Goal: Transaction & Acquisition: Purchase product/service

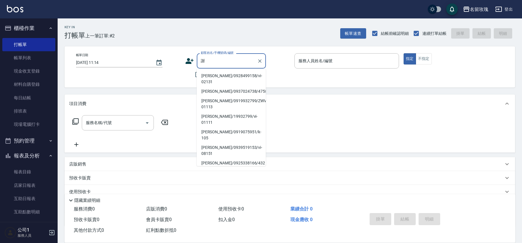
scroll to position [115, 0]
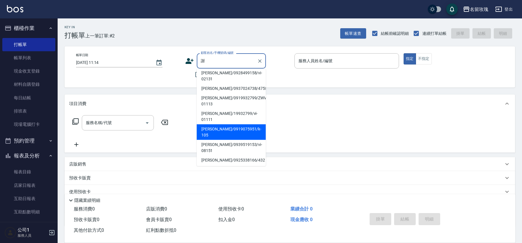
type input "[PERSON_NAME]/0933958652/2179"
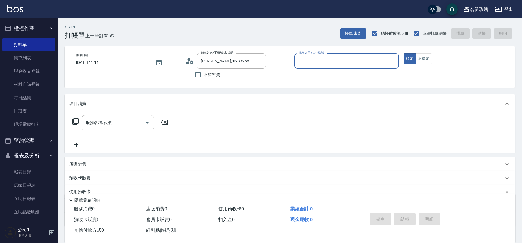
type input "[PERSON_NAME]老師-9"
click at [223, 54] on label "顧客姓名/手機號碼/編號" at bounding box center [217, 53] width 33 height 4
click at [223, 56] on input "[PERSON_NAME]/0933958652/2179" at bounding box center [226, 61] width 55 height 10
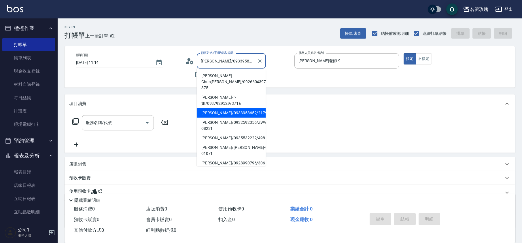
click at [225, 59] on input "[PERSON_NAME]/0933958652/2179" at bounding box center [226, 61] width 55 height 10
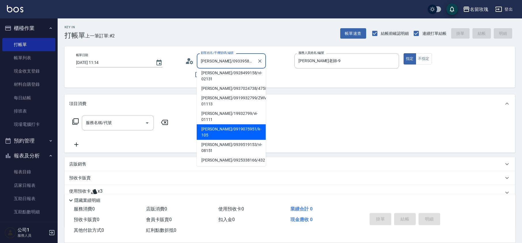
click at [223, 124] on li "[PERSON_NAME]/0919075951/k-105" at bounding box center [231, 132] width 69 height 16
type input "[PERSON_NAME]/0919075951/k-105"
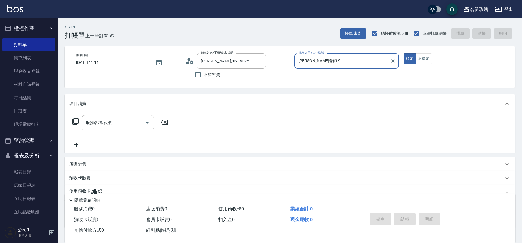
type input "[PERSON_NAME]-5"
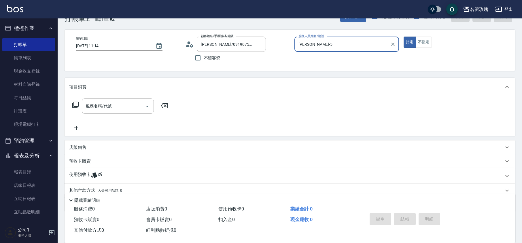
scroll to position [39, 0]
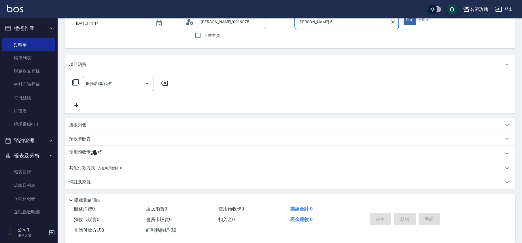
click at [102, 149] on span "x9" at bounding box center [100, 153] width 5 height 9
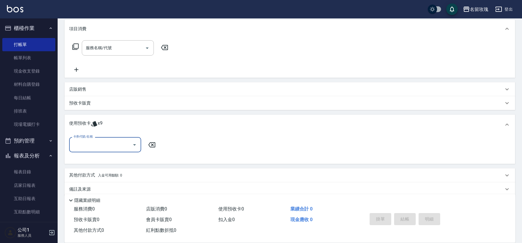
scroll to position [79, 0]
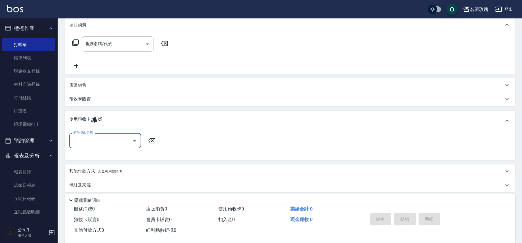
click at [135, 139] on icon "Open" at bounding box center [134, 140] width 7 height 7
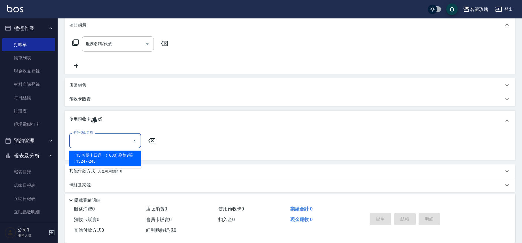
click at [125, 157] on div "113 剪髮卡四送一(1000) 剩餘9張 113247-248" at bounding box center [105, 159] width 72 height 16
type input "113 剪髮卡四送一[PHONE_NUMBER]"
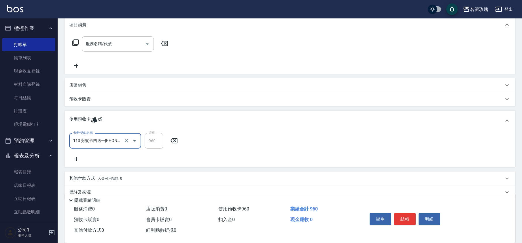
scroll to position [89, 0]
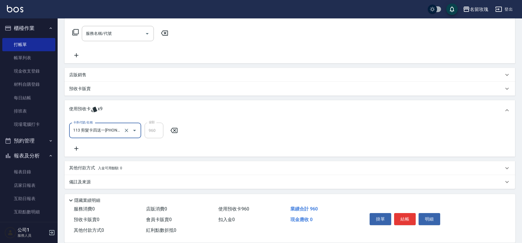
click at [75, 181] on p "備註及來源" at bounding box center [80, 182] width 22 height 6
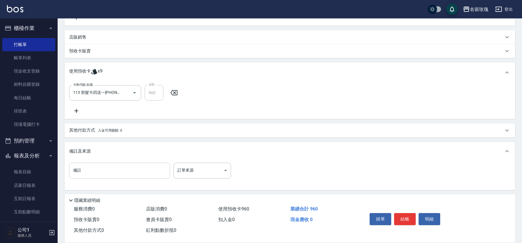
scroll to position [128, 0]
click at [82, 169] on input "備註" at bounding box center [119, 170] width 101 height 16
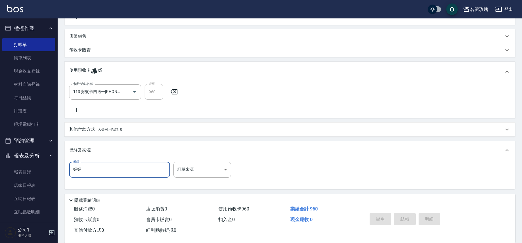
type input "媽媽"
type input "[DATE] 13:22"
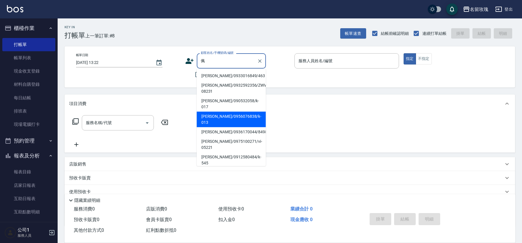
click at [223, 112] on li "[PERSON_NAME]/0956076838/k-013" at bounding box center [231, 120] width 69 height 16
type input "[PERSON_NAME]/0956076838/k-013"
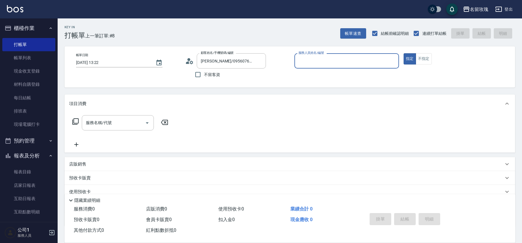
type input "[PERSON_NAME]-5"
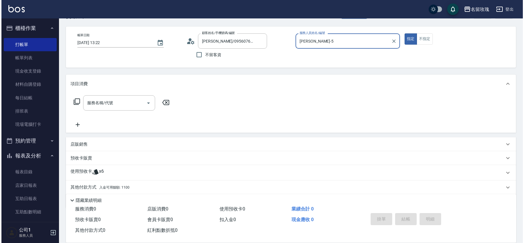
scroll to position [39, 0]
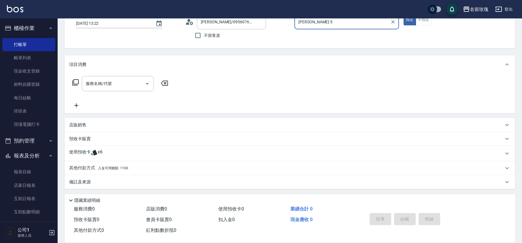
click at [191, 22] on icon at bounding box center [190, 22] width 3 height 3
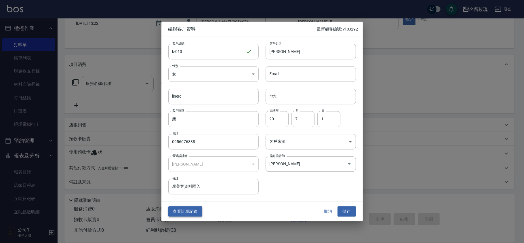
click at [186, 209] on button "查看訂單記錄" at bounding box center [185, 211] width 34 height 11
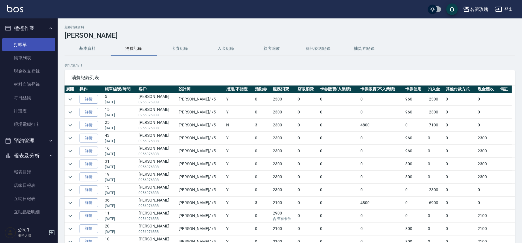
click at [16, 39] on link "打帳單" at bounding box center [28, 44] width 53 height 13
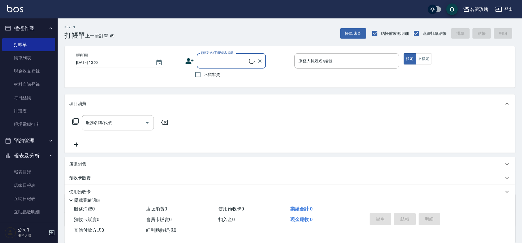
click at [210, 60] on input "顧客姓名/手機號碼/編號" at bounding box center [224, 61] width 50 height 10
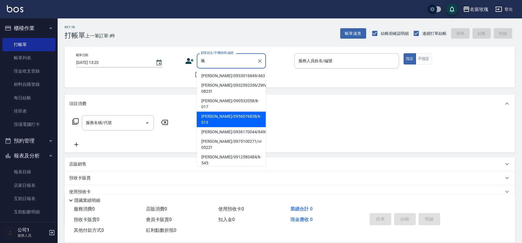
click at [227, 112] on li "[PERSON_NAME]/0956076838/k-013" at bounding box center [231, 120] width 69 height 16
type input "[PERSON_NAME]/0956076838/k-013"
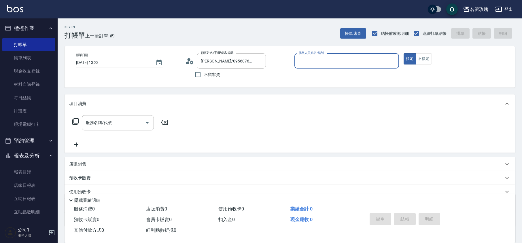
type input "[PERSON_NAME]-5"
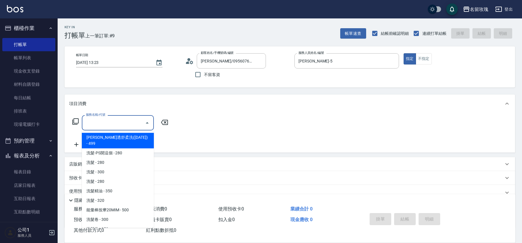
click at [123, 126] on input "服務名稱/代號" at bounding box center [113, 123] width 58 height 10
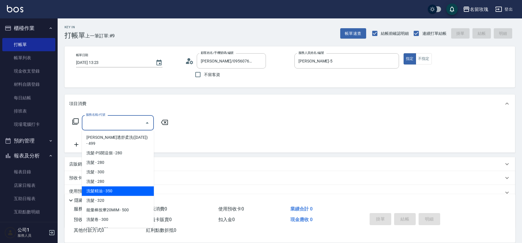
click at [113, 186] on span "洗髮精油 - 350" at bounding box center [118, 191] width 72 height 10
type input "洗髮精油(206)"
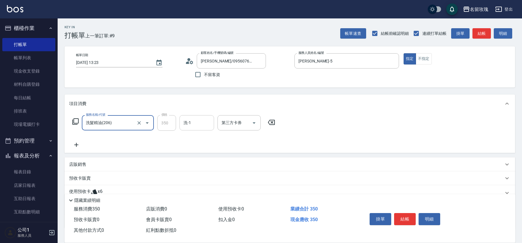
click at [195, 120] on input "洗-1" at bounding box center [196, 123] width 29 height 10
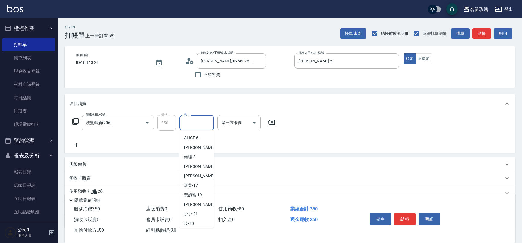
scroll to position [113, 0]
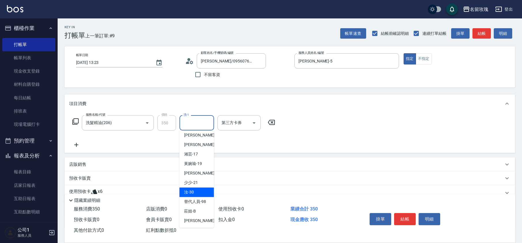
click at [195, 189] on div "汝 -30" at bounding box center [196, 192] width 35 height 10
type input "汝-30"
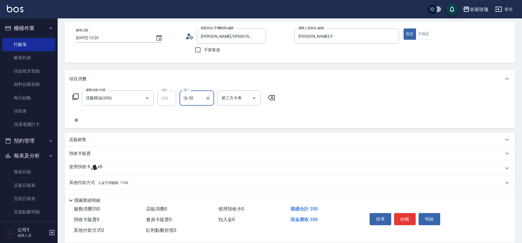
scroll to position [38, 0]
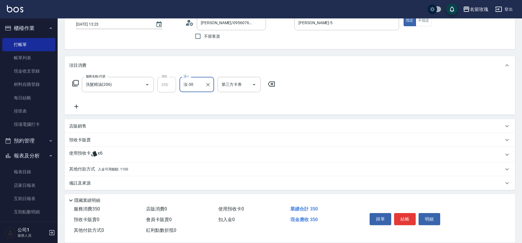
click at [96, 155] on icon at bounding box center [94, 153] width 6 height 5
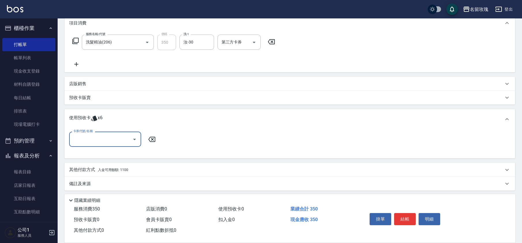
scroll to position [82, 0]
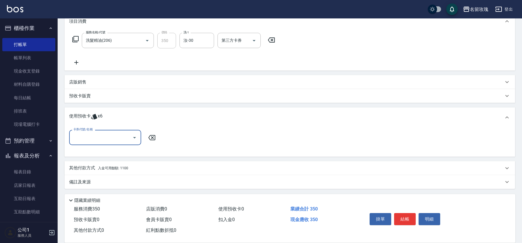
click at [132, 137] on icon "Open" at bounding box center [134, 137] width 7 height 7
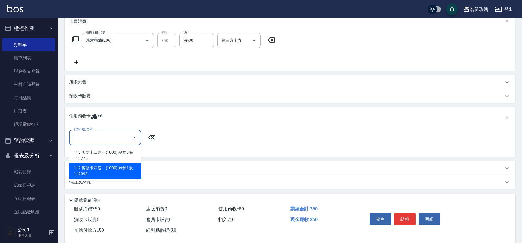
click at [113, 172] on div "112 剪髮卡四送一(1000) 剩餘1張 112093" at bounding box center [105, 171] width 72 height 16
type input "112 剪髮卡四送一(1000) 112093"
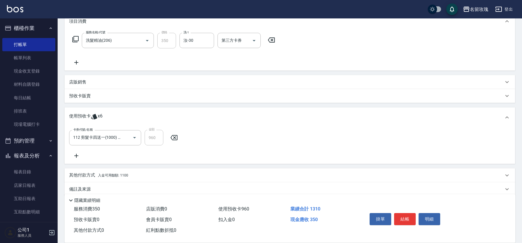
click at [73, 39] on icon at bounding box center [75, 39] width 7 height 7
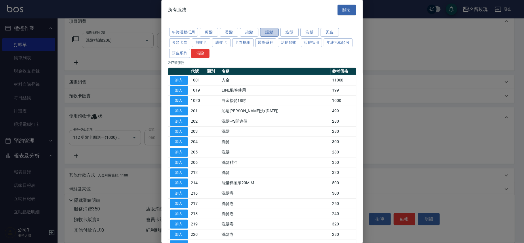
click at [270, 29] on button "護髮" at bounding box center [269, 32] width 18 height 9
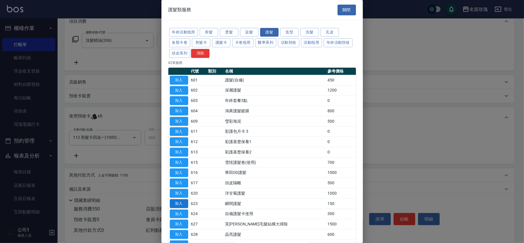
click at [184, 206] on button "加入" at bounding box center [179, 203] width 18 height 9
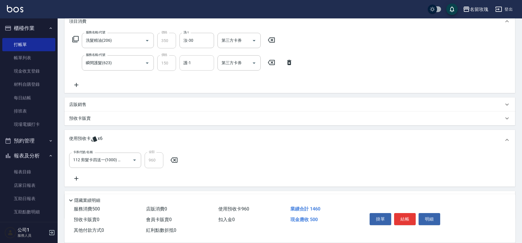
click at [187, 66] on input "護-1" at bounding box center [196, 63] width 29 height 10
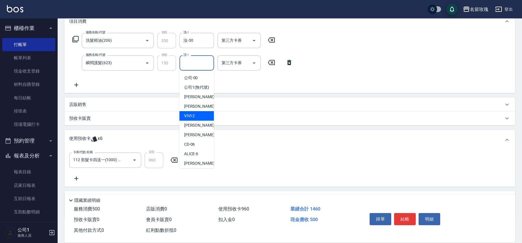
scroll to position [113, 0]
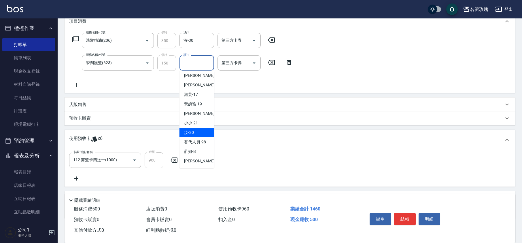
click at [199, 130] on div "汝 -30" at bounding box center [196, 133] width 35 height 10
type input "汝-30"
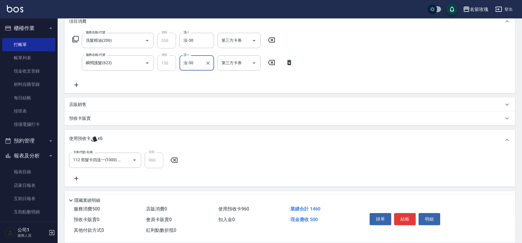
click at [75, 37] on icon at bounding box center [75, 39] width 7 height 7
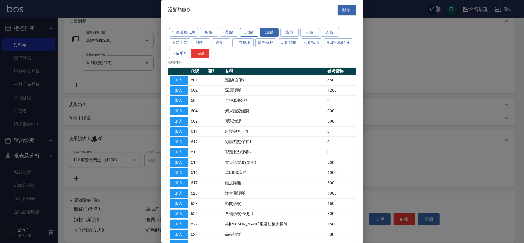
click at [250, 32] on button "染髮" at bounding box center [249, 32] width 18 height 9
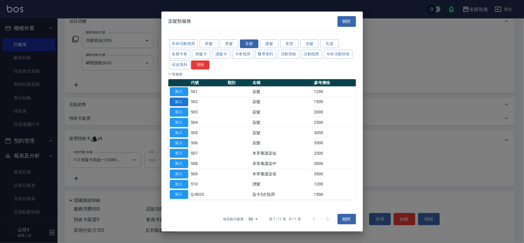
click at [179, 99] on button "加入" at bounding box center [179, 101] width 18 height 9
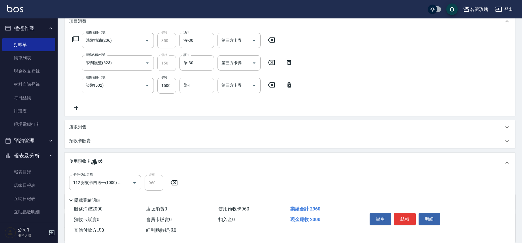
click at [190, 86] on input "染-1" at bounding box center [196, 85] width 29 height 10
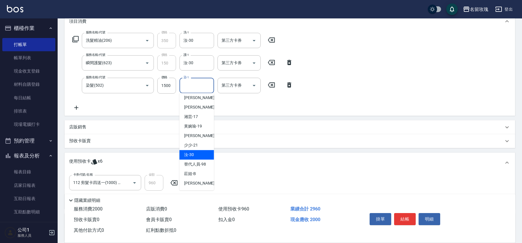
click at [201, 155] on div "汝 -30" at bounding box center [196, 155] width 35 height 10
type input "汝-30"
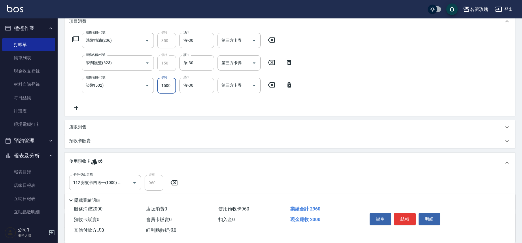
click at [167, 83] on input "1500" at bounding box center [166, 86] width 19 height 16
type input "1800"
click at [191, 101] on div "服務名稱/代號 洗髮精油(206) 服務名稱/代號 價格 350 價格 洗-1 汝-30 洗-1 第三方卡券 第三方卡券 服務名稱/代號 瞬間護髮(623) …" at bounding box center [182, 72] width 227 height 78
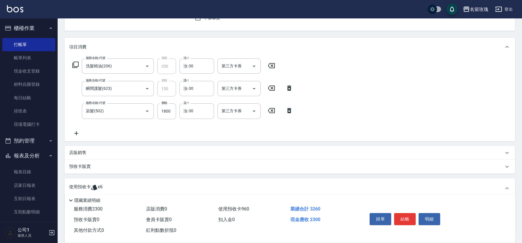
scroll to position [0, 0]
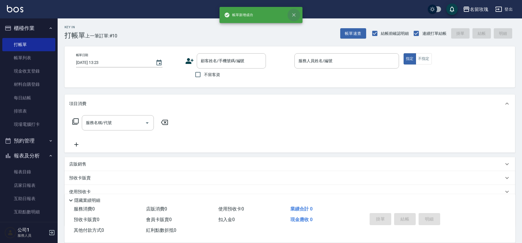
click at [293, 14] on icon "close" at bounding box center [294, 15] width 6 height 6
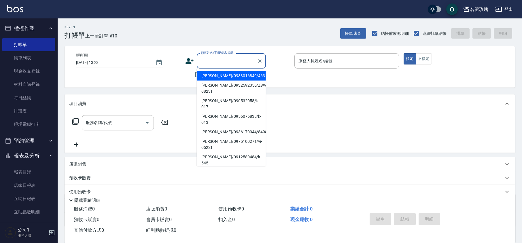
click at [231, 60] on input "顧客姓名/手機號碼/編號" at bounding box center [226, 61] width 55 height 10
type input "ㄙ"
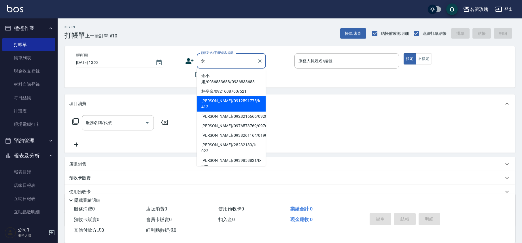
click at [230, 101] on li "[PERSON_NAME]/0912591775/k-412" at bounding box center [231, 104] width 69 height 16
type input "[PERSON_NAME]/0912591775/k-412"
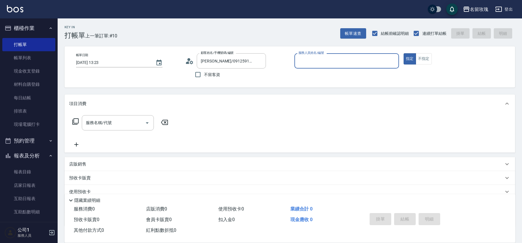
type input "[PERSON_NAME]-5"
click at [188, 58] on icon at bounding box center [189, 61] width 9 height 9
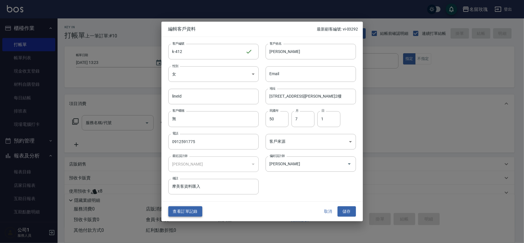
click at [188, 212] on button "查看訂單記錄" at bounding box center [185, 211] width 34 height 11
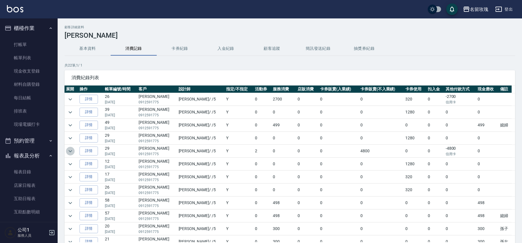
click at [67, 153] on button "expand row" at bounding box center [70, 151] width 9 height 9
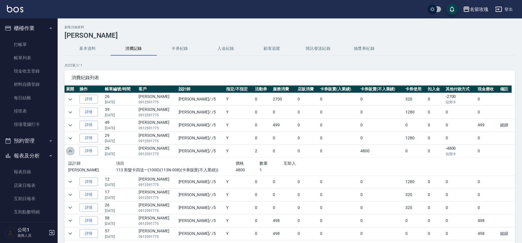
click at [69, 151] on icon "expand row" at bounding box center [70, 151] width 7 height 7
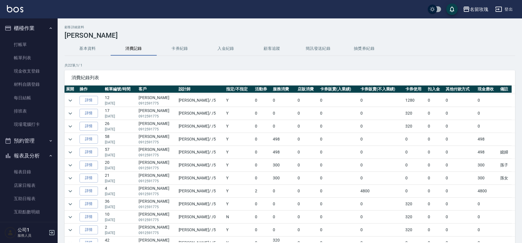
scroll to position [77, 0]
click at [73, 177] on icon "expand row" at bounding box center [70, 178] width 7 height 7
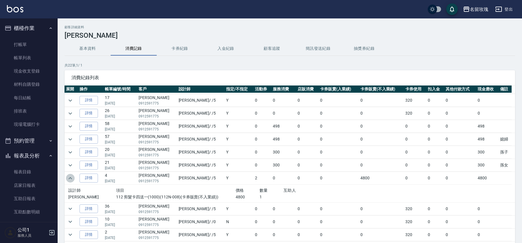
click at [73, 177] on icon "expand row" at bounding box center [70, 178] width 7 height 7
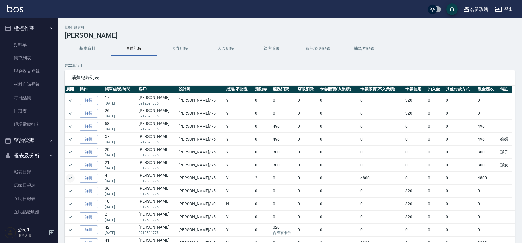
scroll to position [115, 0]
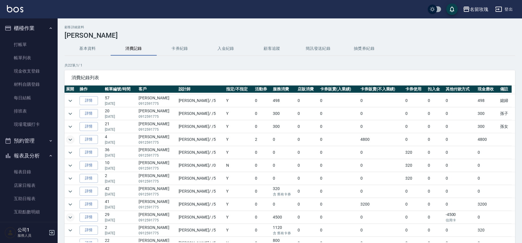
click at [71, 219] on icon "expand row" at bounding box center [70, 217] width 7 height 7
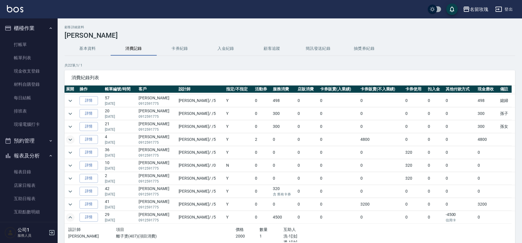
click at [71, 219] on icon "expand row" at bounding box center [70, 217] width 7 height 7
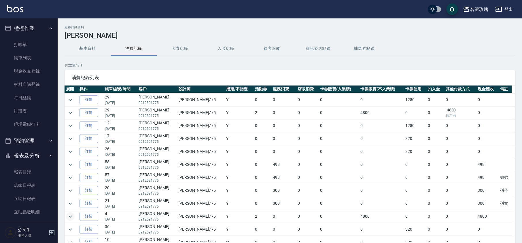
scroll to position [0, 0]
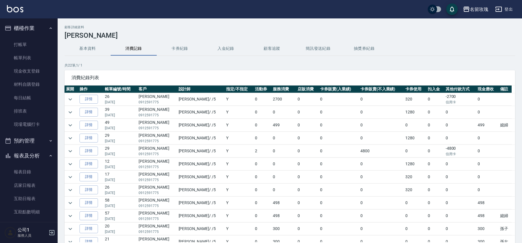
click at [67, 96] on td at bounding box center [71, 99] width 14 height 13
click at [69, 97] on icon "expand row" at bounding box center [70, 99] width 7 height 7
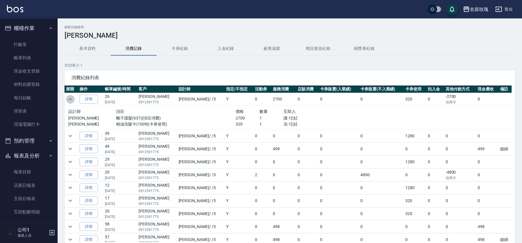
click at [71, 98] on icon "expand row" at bounding box center [70, 99] width 7 height 7
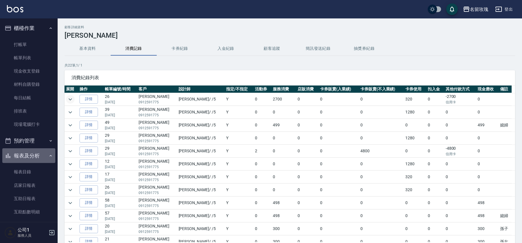
drag, startPoint x: 29, startPoint y: 157, endPoint x: 36, endPoint y: 135, distance: 22.2
click at [29, 157] on button "報表及分析" at bounding box center [28, 155] width 53 height 15
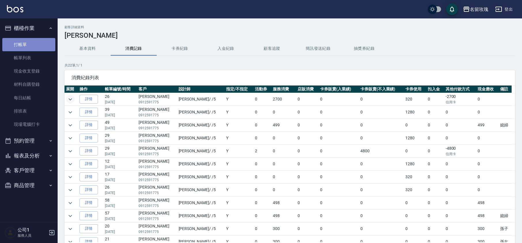
click at [43, 41] on link "打帳單" at bounding box center [28, 44] width 53 height 13
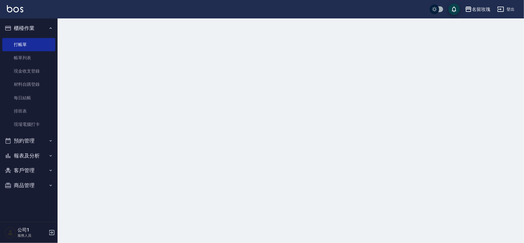
click at [41, 28] on button "櫃檯作業" at bounding box center [28, 28] width 53 height 15
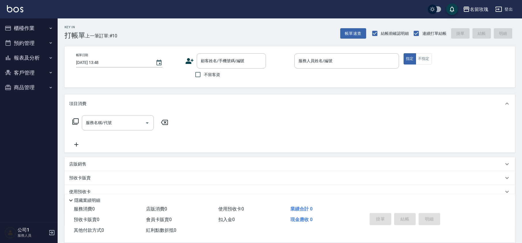
click at [164, 29] on div "Key In 打帳單 上一筆訂單:#10 帳單速查 結帳前確認明細 連續打單結帳 掛單 結帳 明細" at bounding box center [286, 28] width 457 height 21
click at [168, 31] on div "Key In 打帳單 上一筆訂單:#10 帳單速查 結帳前確認明細 連續打單結帳 掛單 結帳 明細" at bounding box center [286, 28] width 457 height 21
click at [218, 14] on div "名留玫瑰 登出" at bounding box center [261, 9] width 522 height 18
click at [252, 32] on div "Key In 打帳單 上一筆訂單:#10 帳單速查 結帳前確認明細 連續打單結帳 掛單 結帳 明細" at bounding box center [286, 28] width 457 height 21
